Goal: Task Accomplishment & Management: Complete application form

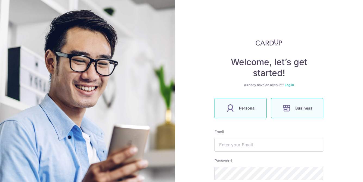
click at [245, 112] on label "Personal" at bounding box center [241, 108] width 52 height 20
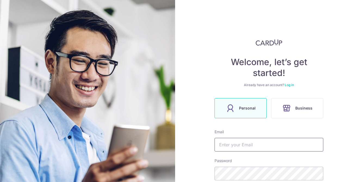
click at [237, 147] on input "text" at bounding box center [269, 145] width 109 height 14
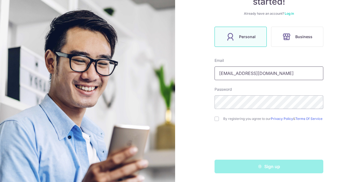
type input "[EMAIL_ADDRESS][DOMAIN_NAME]"
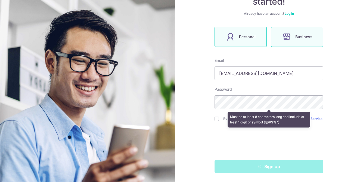
click at [288, 35] on icon at bounding box center [286, 36] width 9 height 9
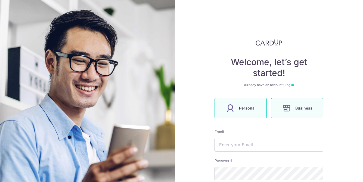
click at [253, 112] on label "Personal" at bounding box center [241, 108] width 52 height 20
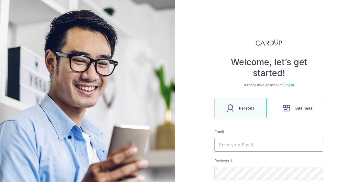
click at [239, 140] on input "text" at bounding box center [269, 145] width 109 height 14
type input "[EMAIL_ADDRESS][DOMAIN_NAME]"
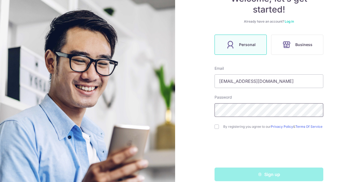
scroll to position [67, 0]
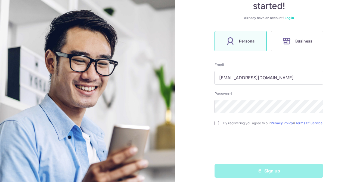
click at [218, 125] on input "checkbox" at bounding box center [217, 123] width 4 height 4
checkbox input "true"
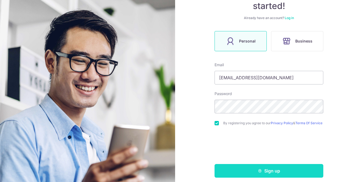
click at [250, 177] on button "Sign up" at bounding box center [269, 171] width 109 height 14
